Goal: Task Accomplishment & Management: Complete application form

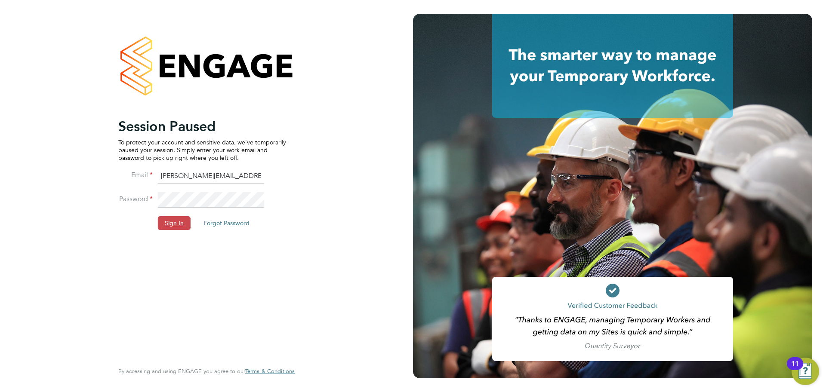
click at [177, 227] on button "Sign In" at bounding box center [174, 223] width 33 height 14
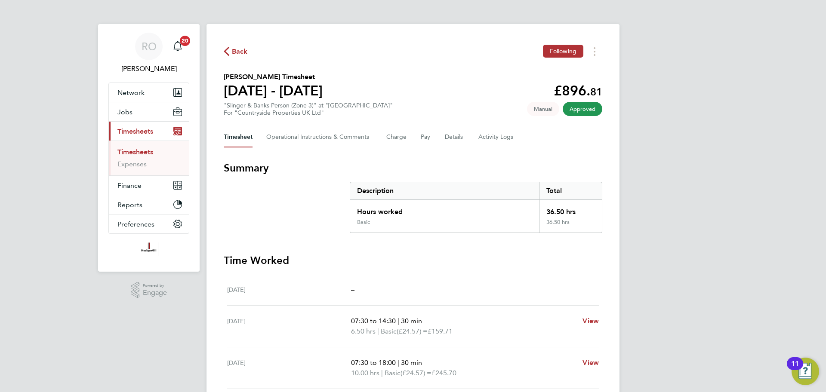
click at [243, 53] on span "Back" at bounding box center [240, 51] width 16 height 10
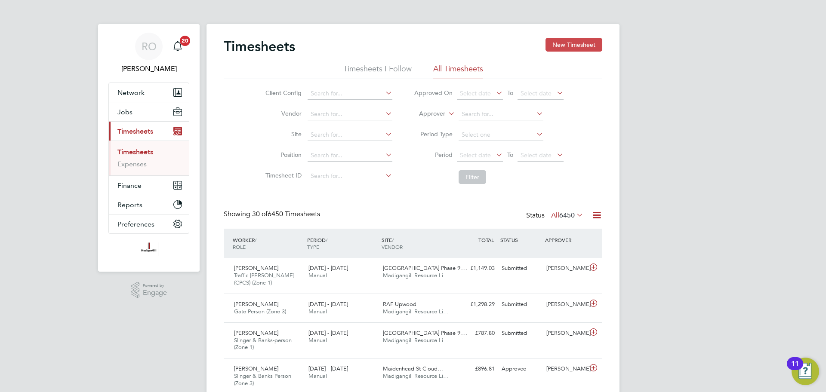
click at [587, 44] on button "New Timesheet" at bounding box center [573, 45] width 57 height 14
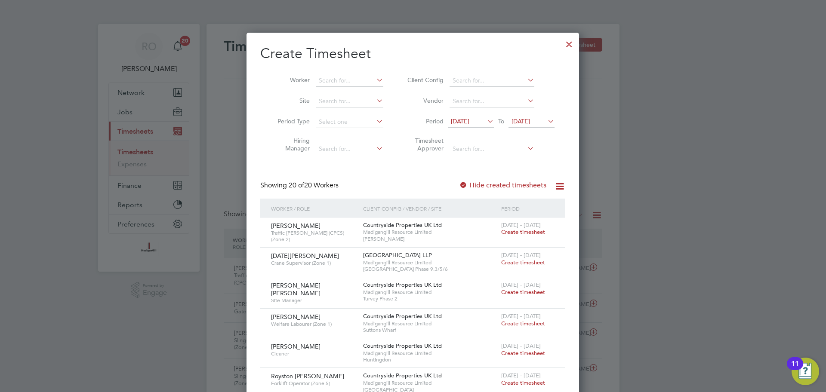
click at [546, 121] on icon at bounding box center [546, 121] width 0 height 12
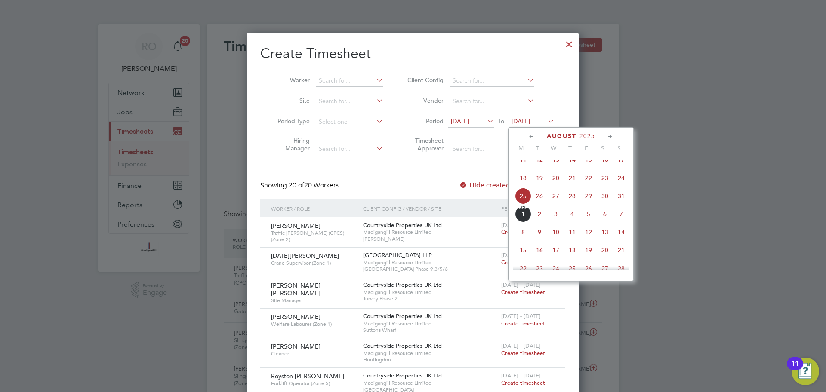
click at [620, 204] on span "31" at bounding box center [621, 196] width 16 height 16
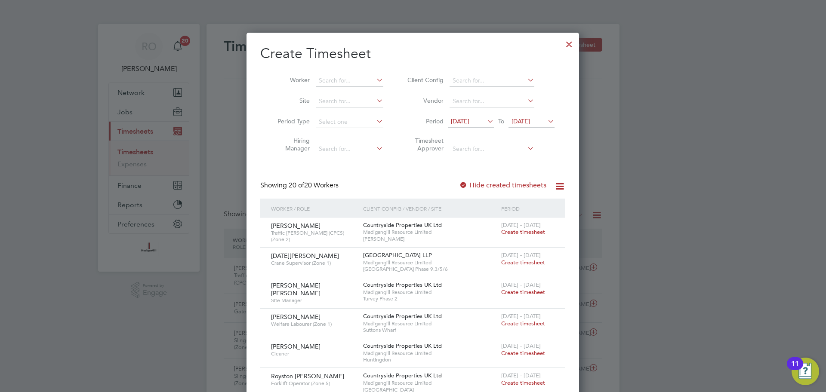
click at [469, 121] on span "[DATE]" at bounding box center [460, 121] width 18 height 8
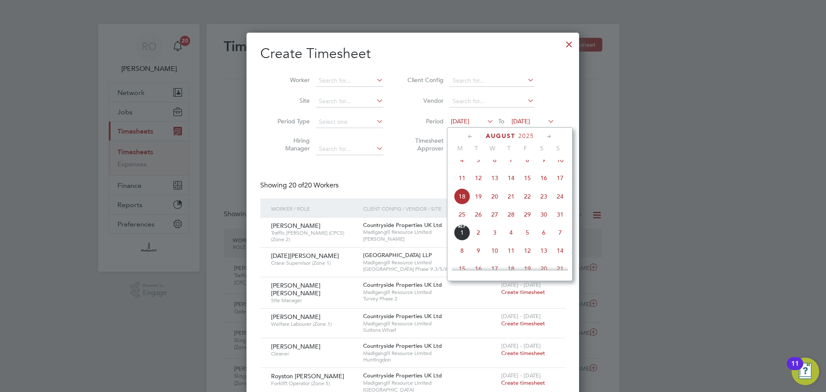
click at [460, 223] on span "25" at bounding box center [462, 214] width 16 height 16
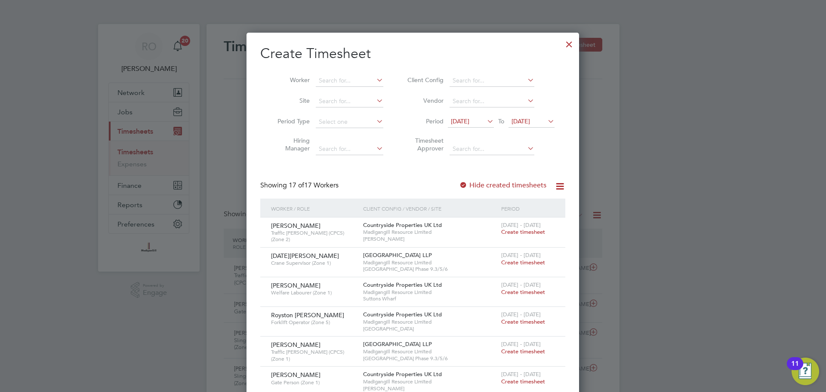
click at [569, 46] on div at bounding box center [568, 41] width 15 height 15
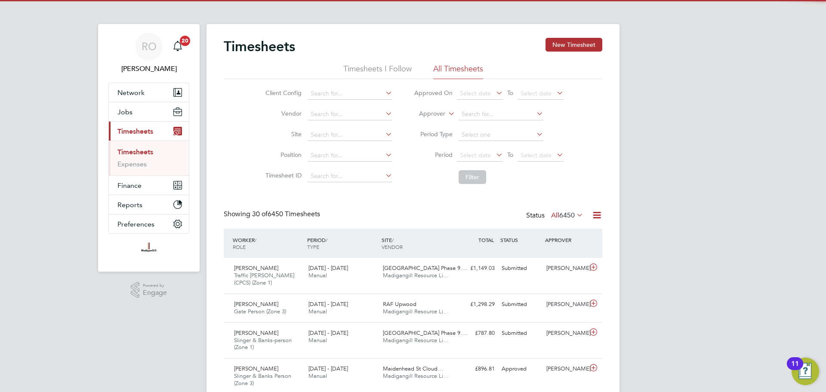
scroll to position [29, 75]
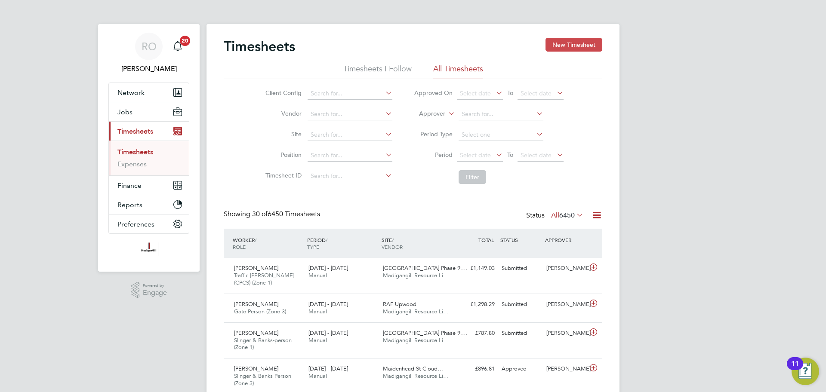
click at [565, 44] on button "New Timesheet" at bounding box center [573, 45] width 57 height 14
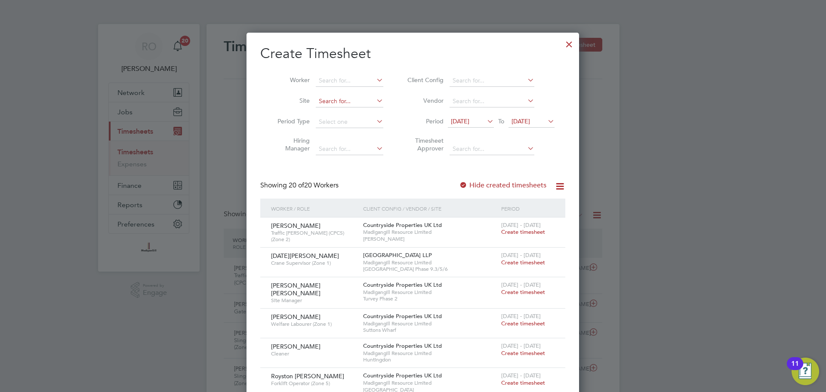
click at [354, 102] on input at bounding box center [350, 101] width 68 height 12
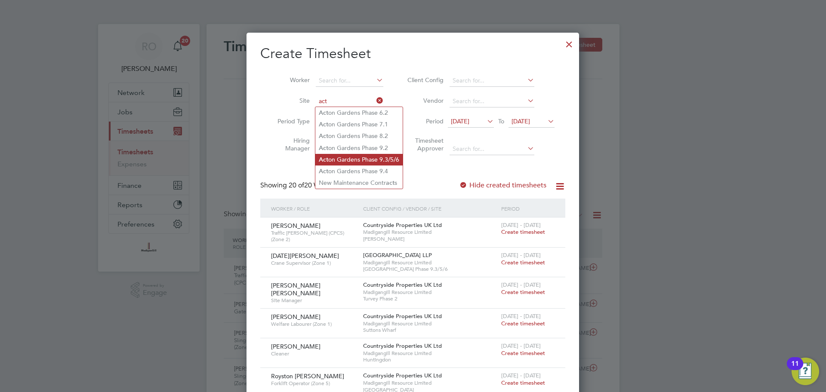
click at [367, 157] on li "Act on Gardens Phase 9.3/5/6" at bounding box center [358, 160] width 87 height 12
type input "[GEOGRAPHIC_DATA] Phase 9.3/5/6"
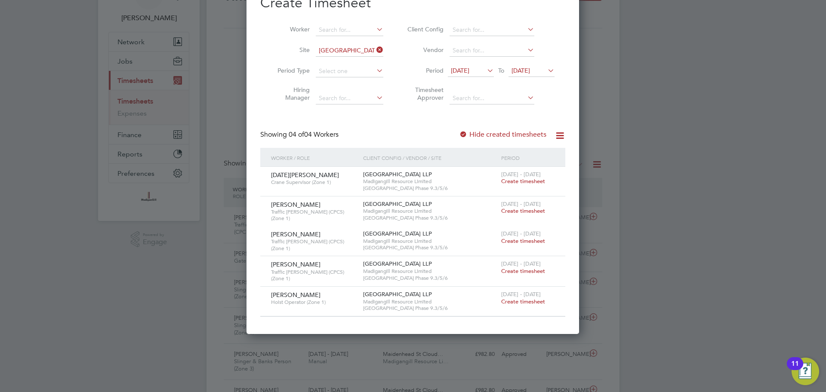
scroll to position [0, 0]
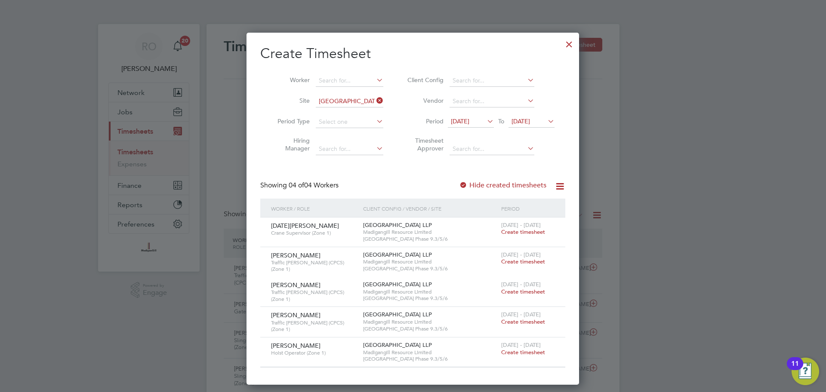
click at [571, 48] on div at bounding box center [568, 41] width 15 height 15
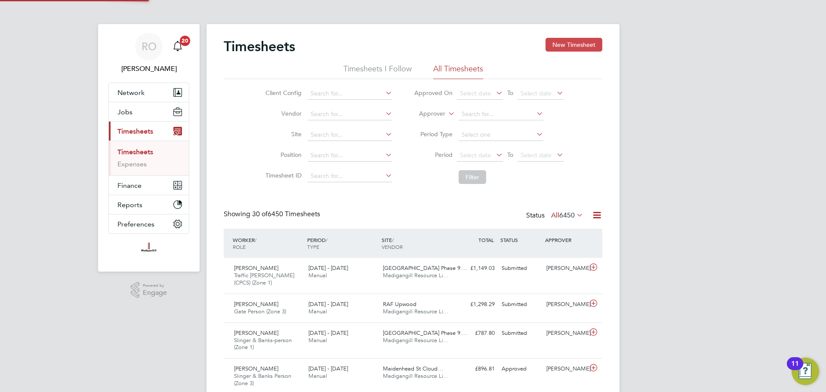
scroll to position [29, 75]
click at [572, 44] on button "New Timesheet" at bounding box center [573, 45] width 57 height 14
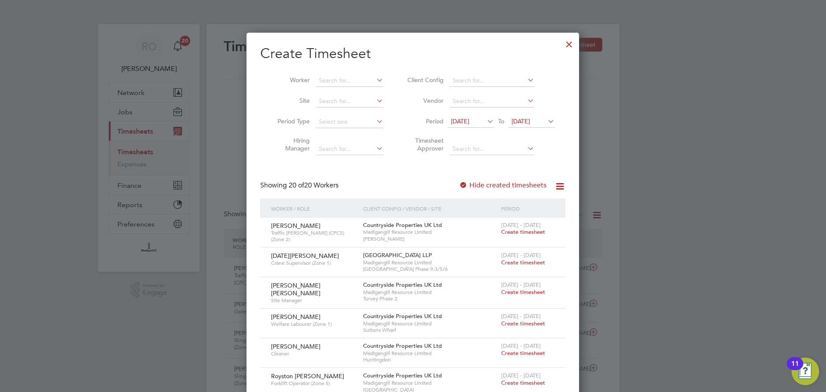
click at [568, 43] on div at bounding box center [568, 41] width 15 height 15
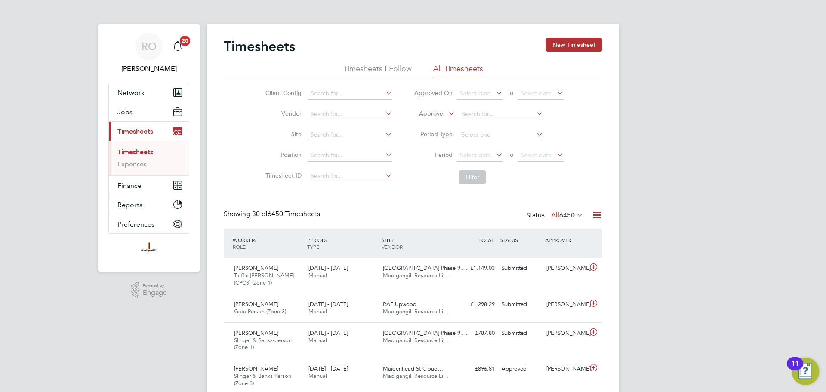
click at [562, 214] on span "6450" at bounding box center [566, 215] width 15 height 9
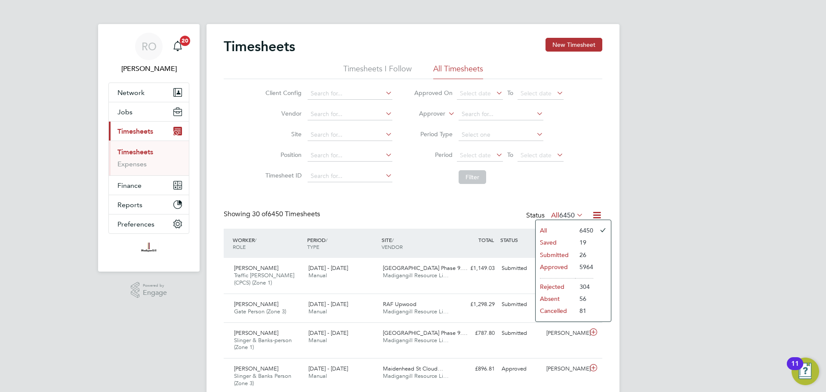
click at [557, 250] on li "Submitted" at bounding box center [555, 255] width 40 height 12
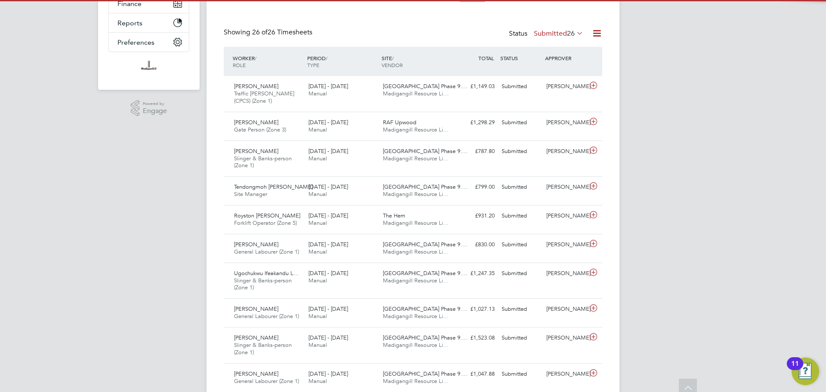
scroll to position [4, 4]
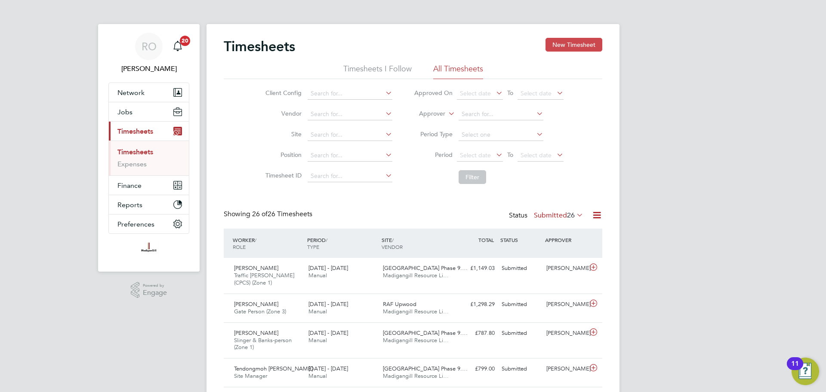
click at [583, 45] on button "New Timesheet" at bounding box center [573, 45] width 57 height 14
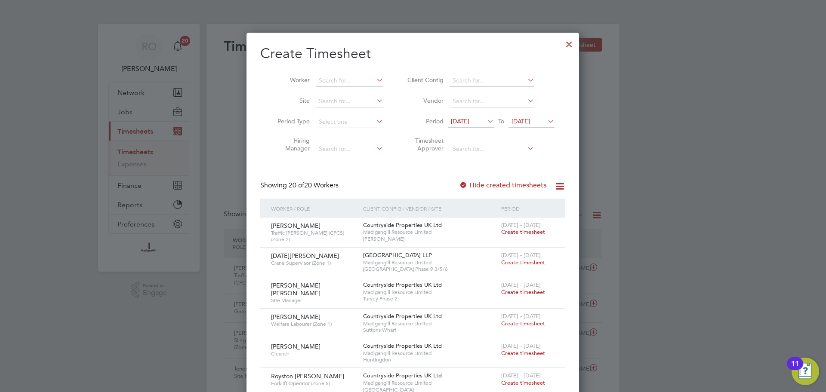
click at [568, 46] on div at bounding box center [568, 41] width 15 height 15
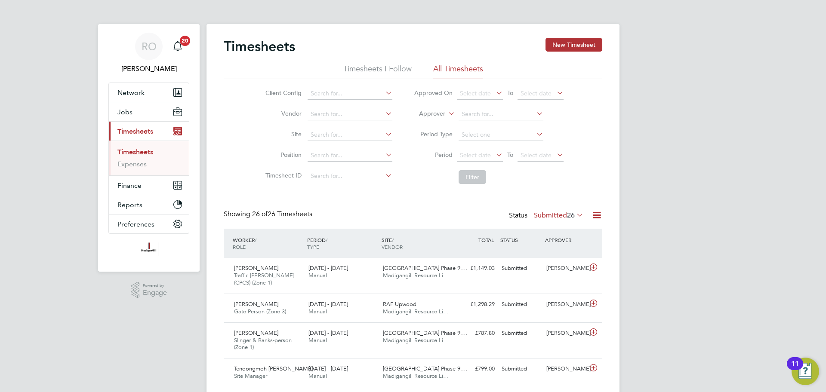
click at [559, 217] on label "Submitted 26" at bounding box center [558, 215] width 49 height 9
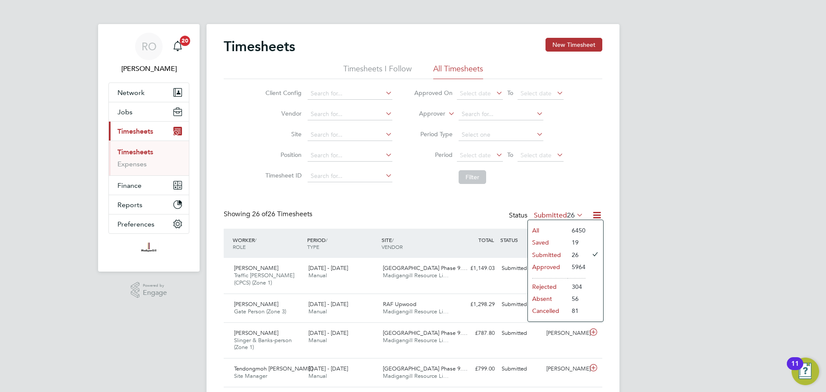
click at [547, 241] on li "Saved" at bounding box center [548, 243] width 40 height 12
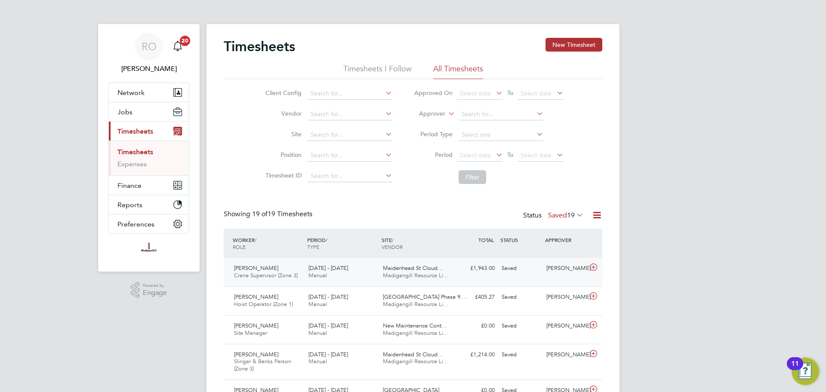
click at [401, 265] on span "Maidenhead St Cloud…" at bounding box center [413, 268] width 60 height 7
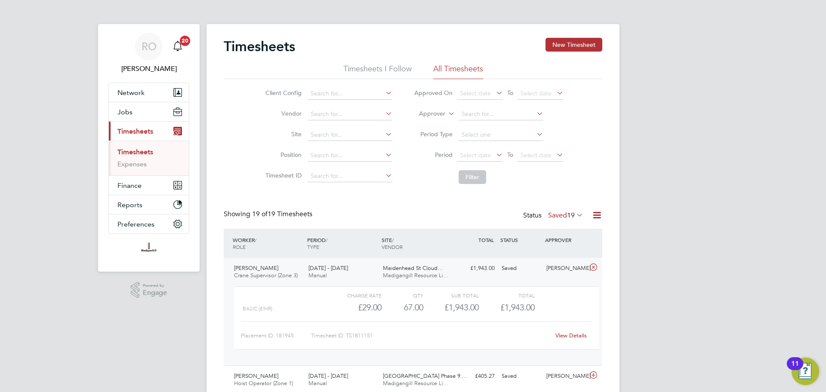
click at [572, 333] on link "View Details" at bounding box center [570, 335] width 31 height 7
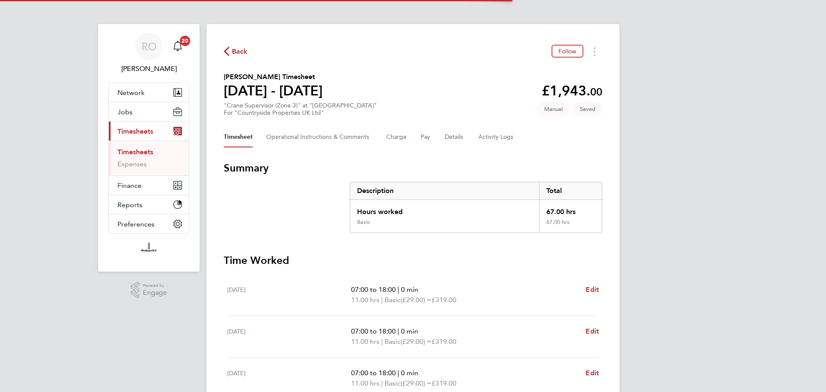
scroll to position [240, 0]
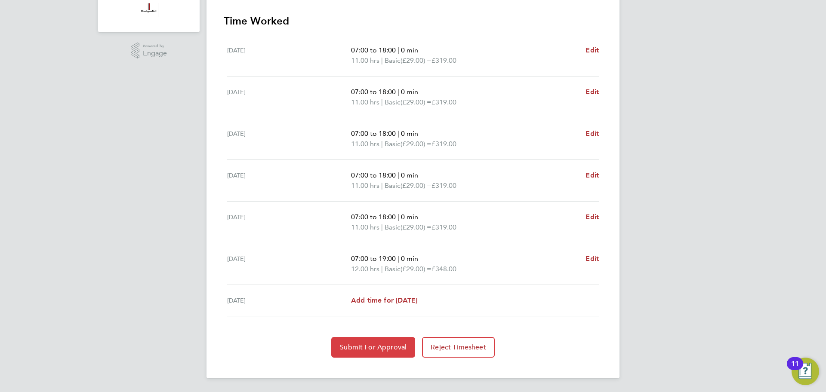
click at [385, 344] on span "Submit For Approval" at bounding box center [373, 347] width 67 height 9
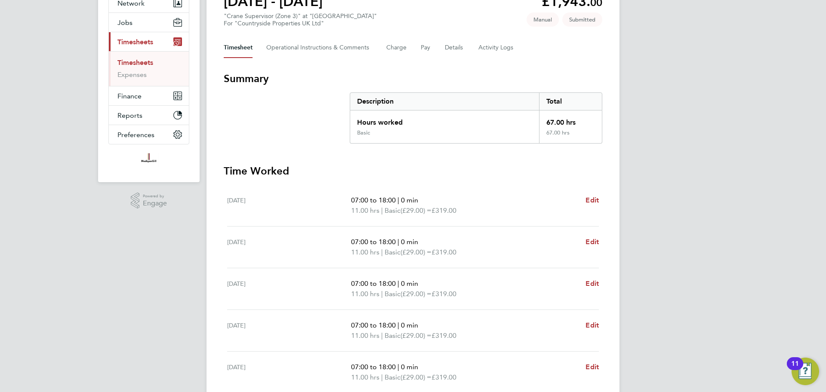
scroll to position [0, 0]
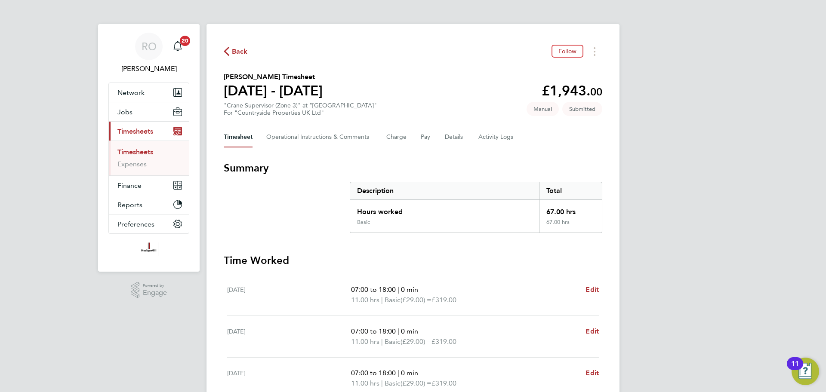
click at [236, 49] on span "Back" at bounding box center [240, 51] width 16 height 10
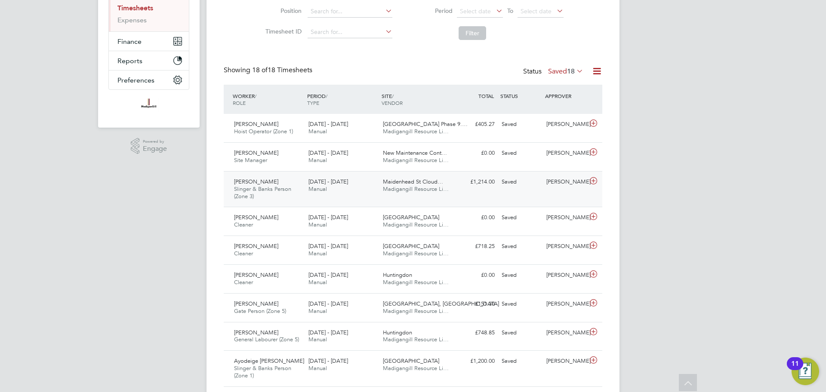
click at [389, 182] on span "Maidenhead St Cloud…" at bounding box center [413, 181] width 60 height 7
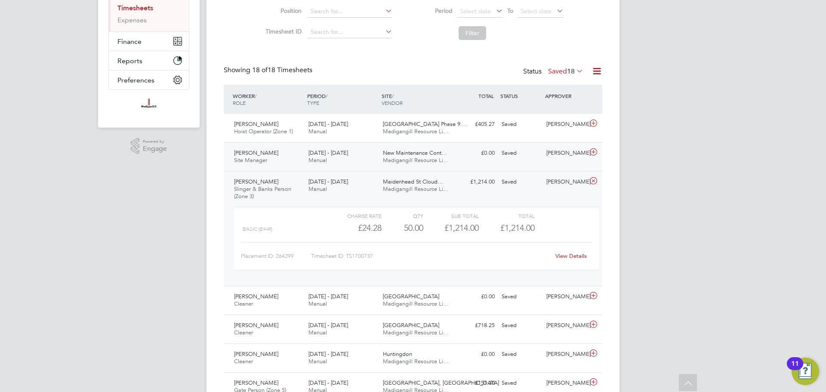
click at [286, 153] on div "Steve Rumens Site Manager 31 Mar - 6 Apr 2025" at bounding box center [268, 157] width 74 height 22
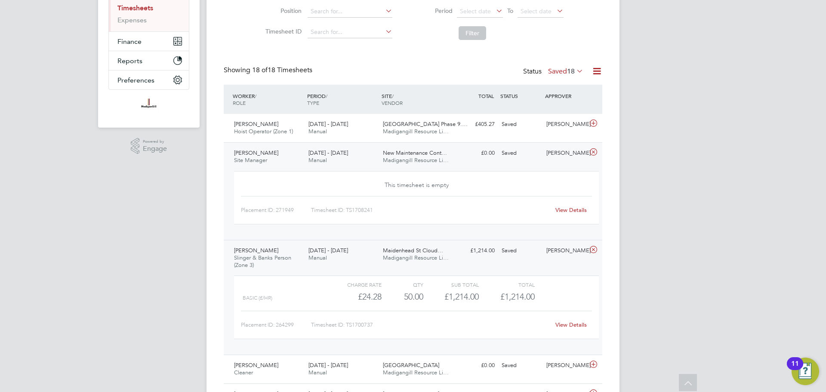
click at [295, 155] on div "Steve Rumens Site Manager 31 Mar - 6 Apr 2025" at bounding box center [268, 157] width 74 height 22
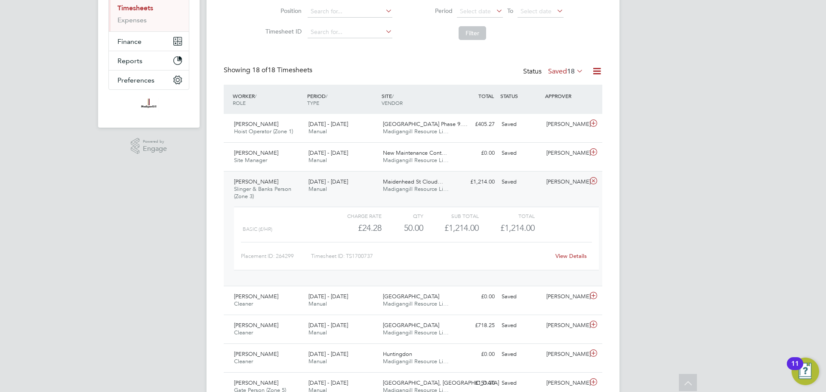
click at [285, 190] on span "Slinger & Banks Person (Zone 3)" at bounding box center [262, 192] width 57 height 15
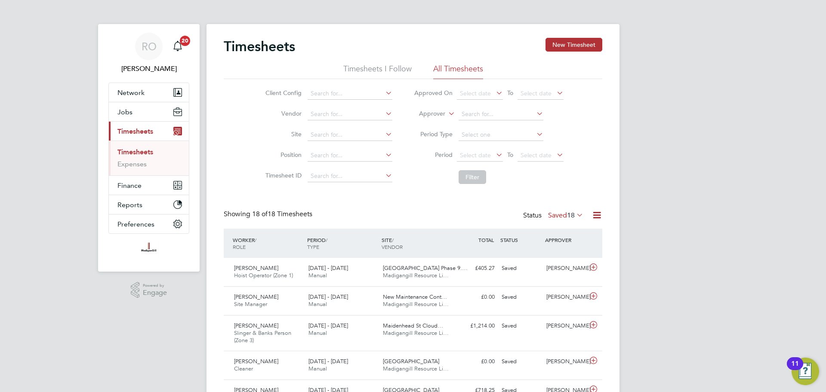
click at [567, 213] on span "18" at bounding box center [571, 215] width 8 height 9
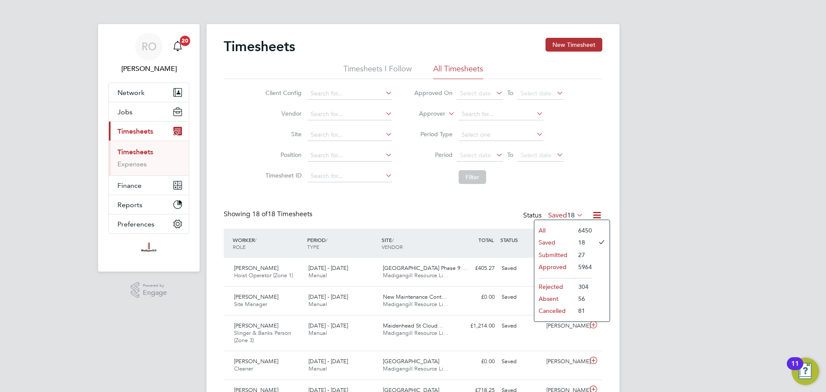
click at [567, 252] on li "Submitted" at bounding box center [554, 255] width 40 height 12
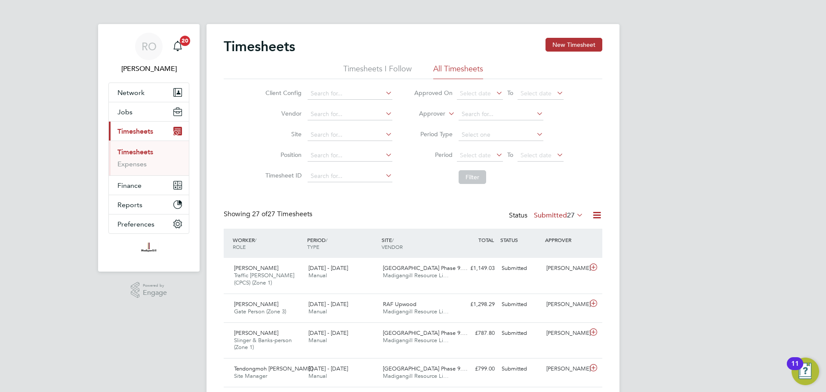
click at [574, 215] on span "27" at bounding box center [571, 215] width 8 height 9
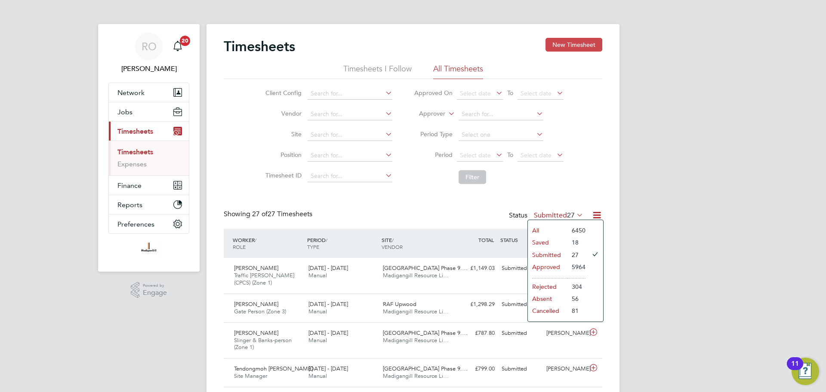
click at [554, 38] on button "New Timesheet" at bounding box center [573, 45] width 57 height 14
